Goal: Task Accomplishment & Management: Manage account settings

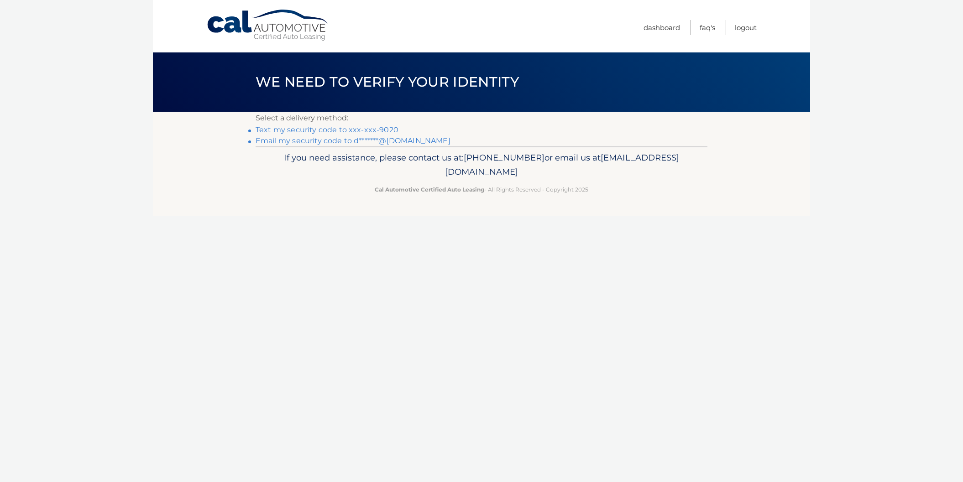
click at [323, 132] on link "Text my security code to xxx-xxx-9020" at bounding box center [327, 129] width 143 height 9
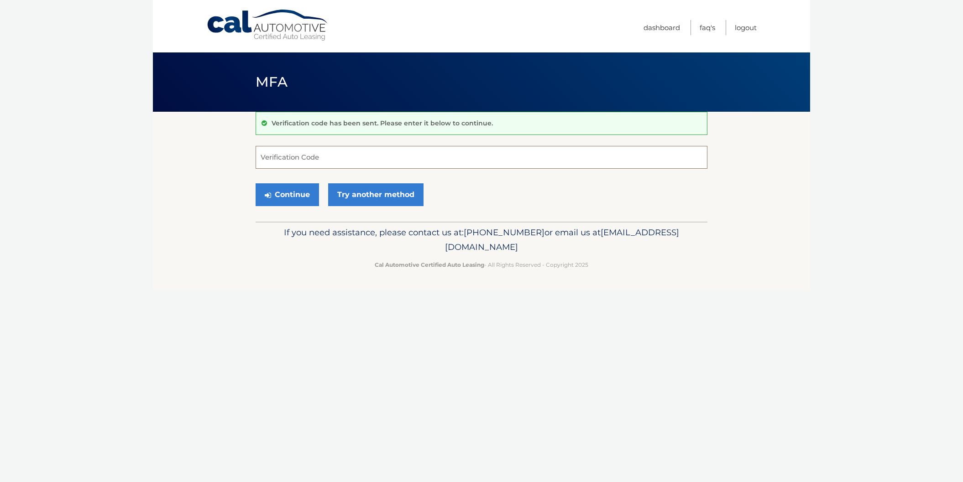
drag, startPoint x: 342, startPoint y: 154, endPoint x: 343, endPoint y: 160, distance: 5.6
click at [343, 160] on input "Verification Code" at bounding box center [482, 157] width 452 height 23
type input "921054"
click at [371, 194] on link "Try another method" at bounding box center [375, 194] width 95 height 23
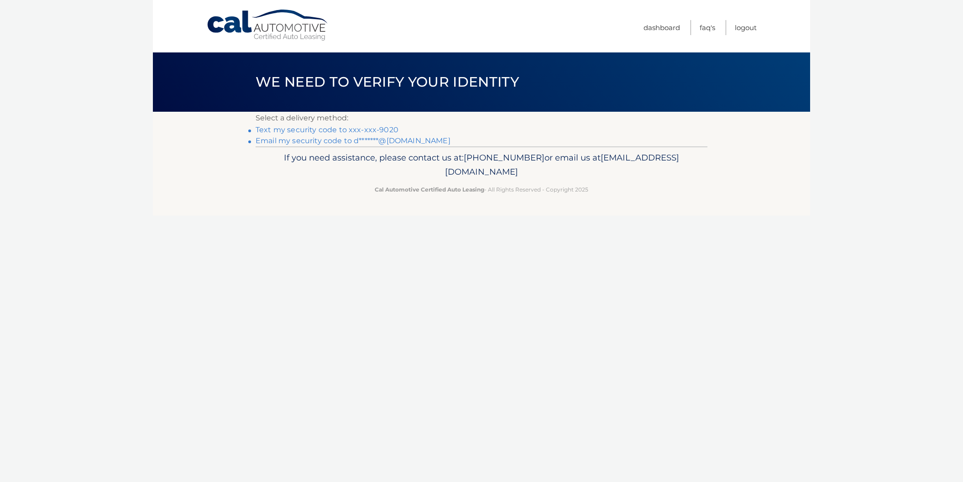
click at [321, 133] on link "Text my security code to xxx-xxx-9020" at bounding box center [327, 129] width 143 height 9
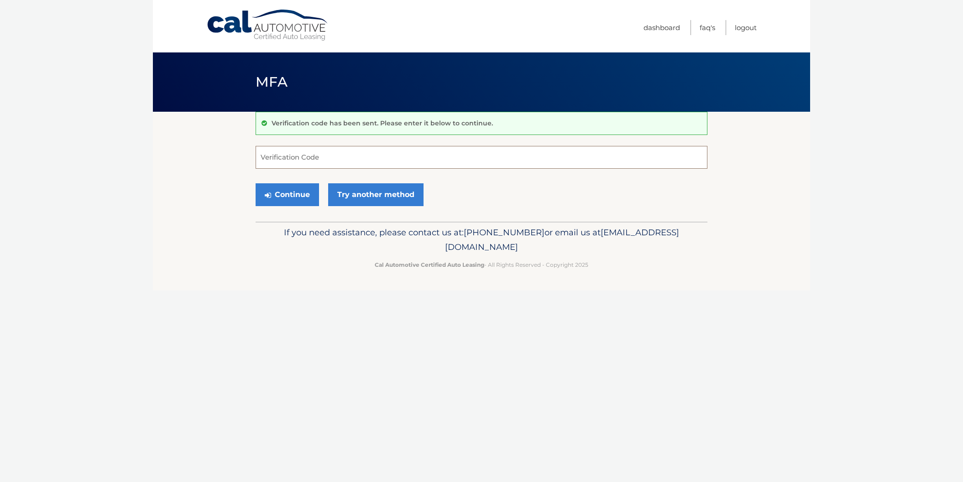
click at [315, 161] on input "Verification Code" at bounding box center [482, 157] width 452 height 23
type input "630581"
click at [293, 195] on button "Continue" at bounding box center [287, 194] width 63 height 23
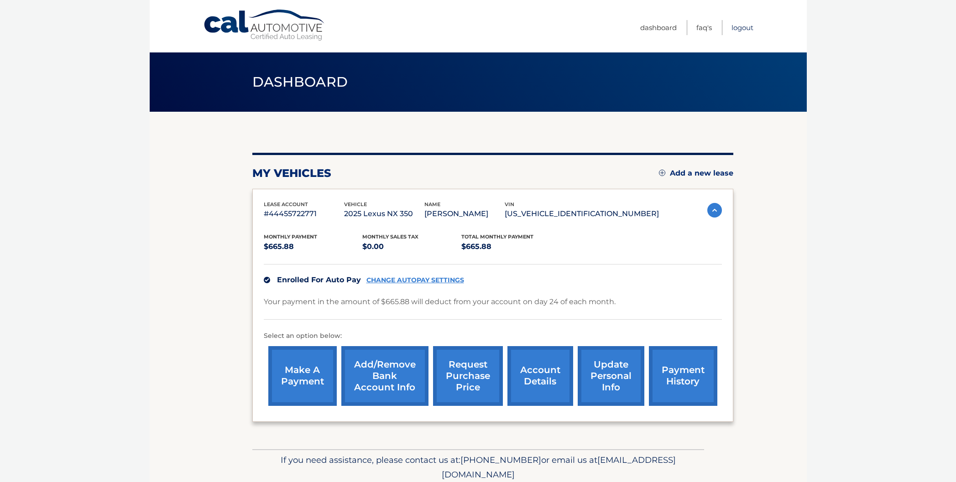
click at [737, 29] on link "Logout" at bounding box center [742, 27] width 22 height 15
